Goal: Transaction & Acquisition: Book appointment/travel/reservation

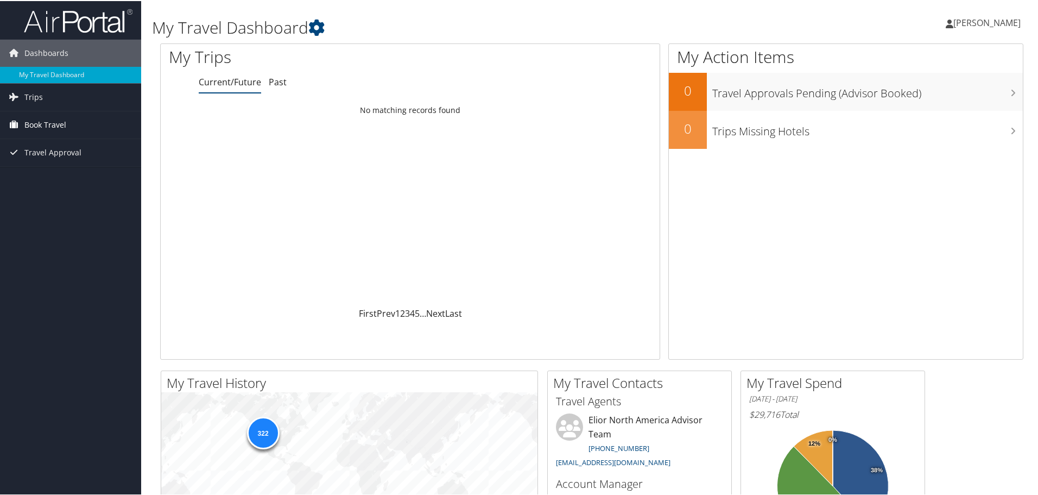
click at [65, 117] on span "Book Travel" at bounding box center [45, 123] width 42 height 27
click at [60, 174] on link "Book/Manage Online Trips" at bounding box center [70, 178] width 141 height 16
